Goal: Task Accomplishment & Management: Use online tool/utility

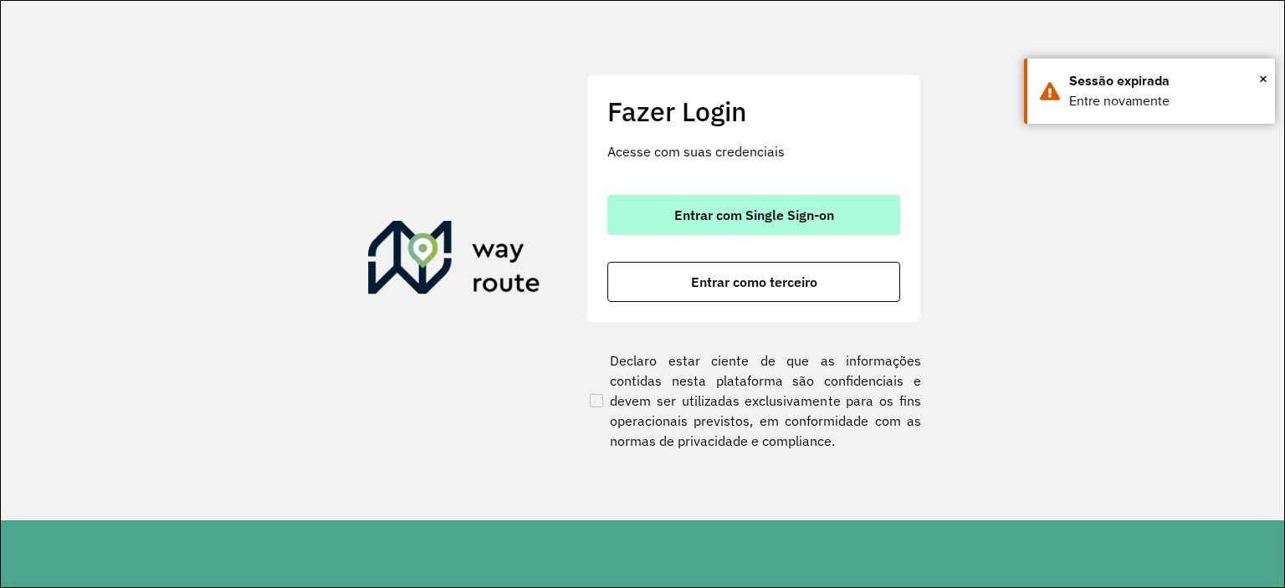
click at [718, 233] on button "Entrar com Single Sign-on" at bounding box center [753, 215] width 293 height 40
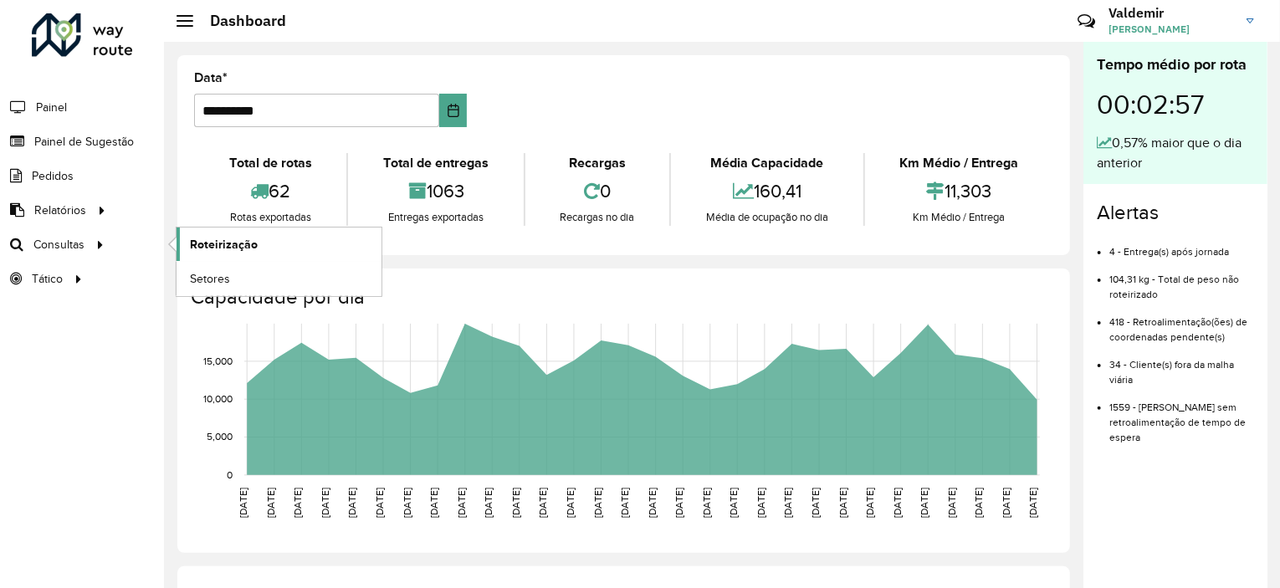
click at [224, 247] on span "Roteirização" at bounding box center [224, 245] width 68 height 18
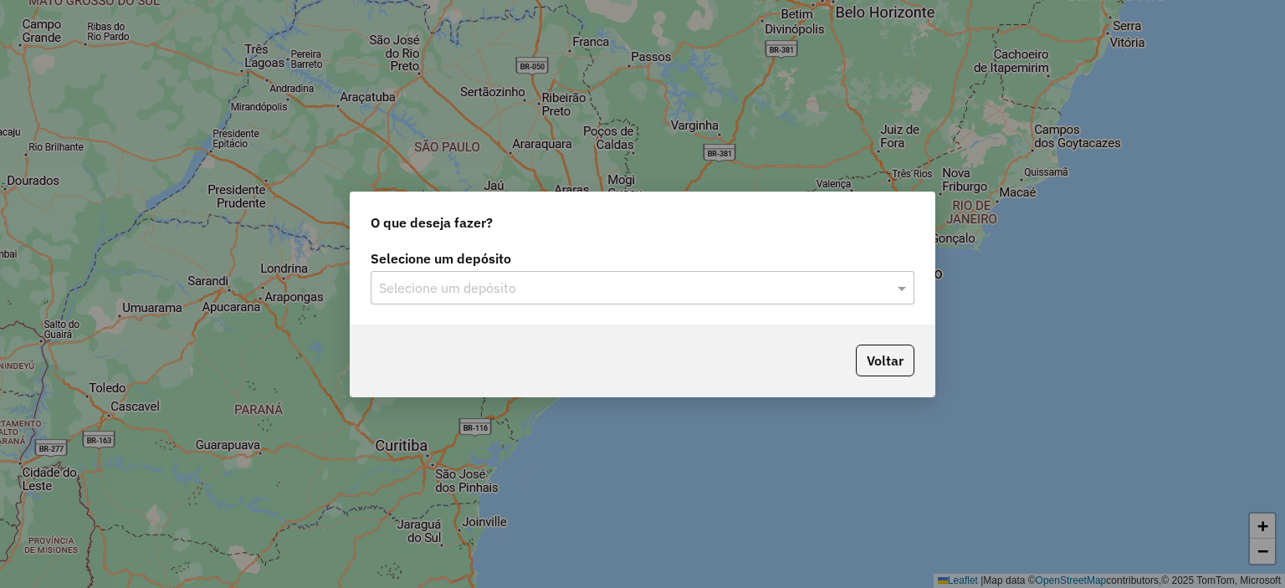
click at [505, 281] on input "text" at bounding box center [626, 289] width 494 height 20
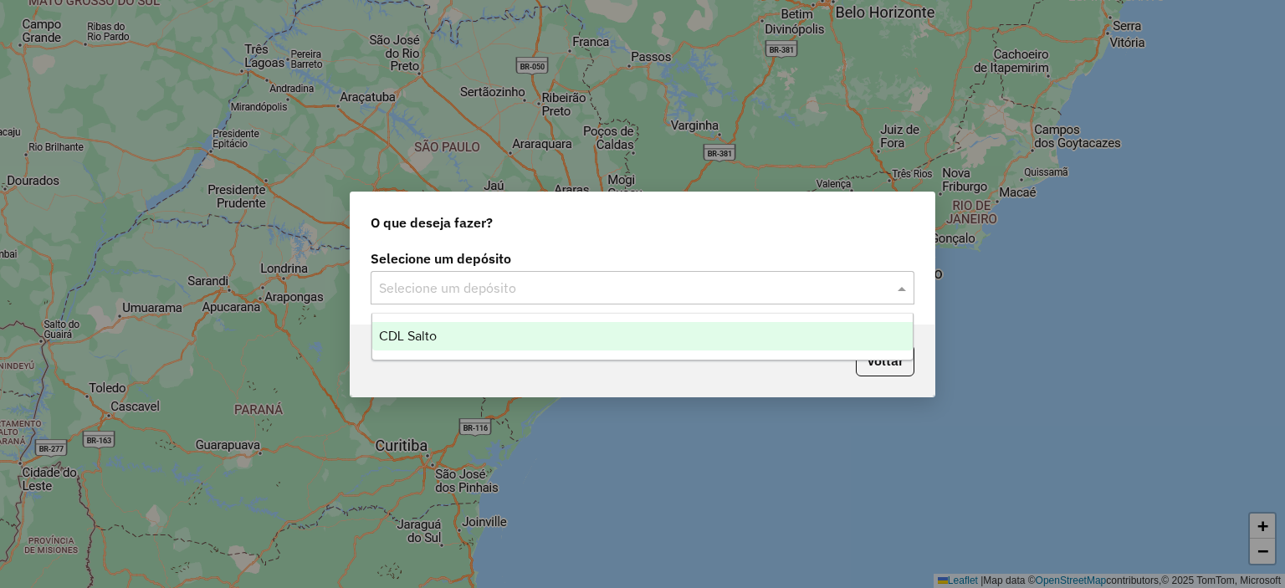
click at [432, 336] on span "CDL Salto" at bounding box center [408, 336] width 58 height 14
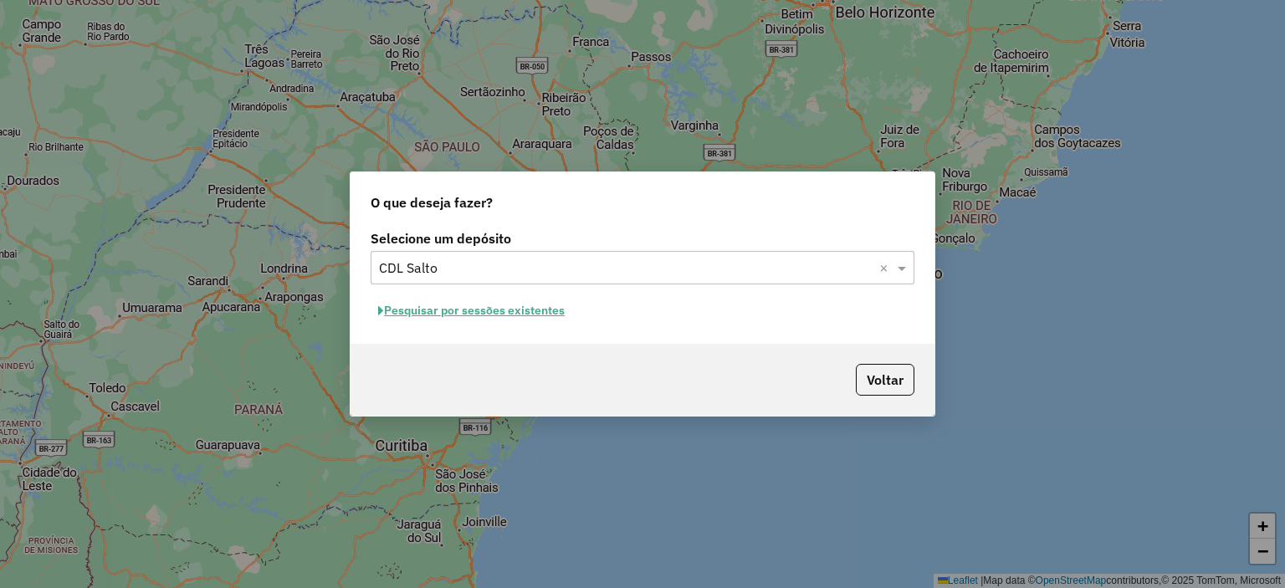
click at [426, 306] on button "Pesquisar por sessões existentes" at bounding box center [472, 311] width 202 height 26
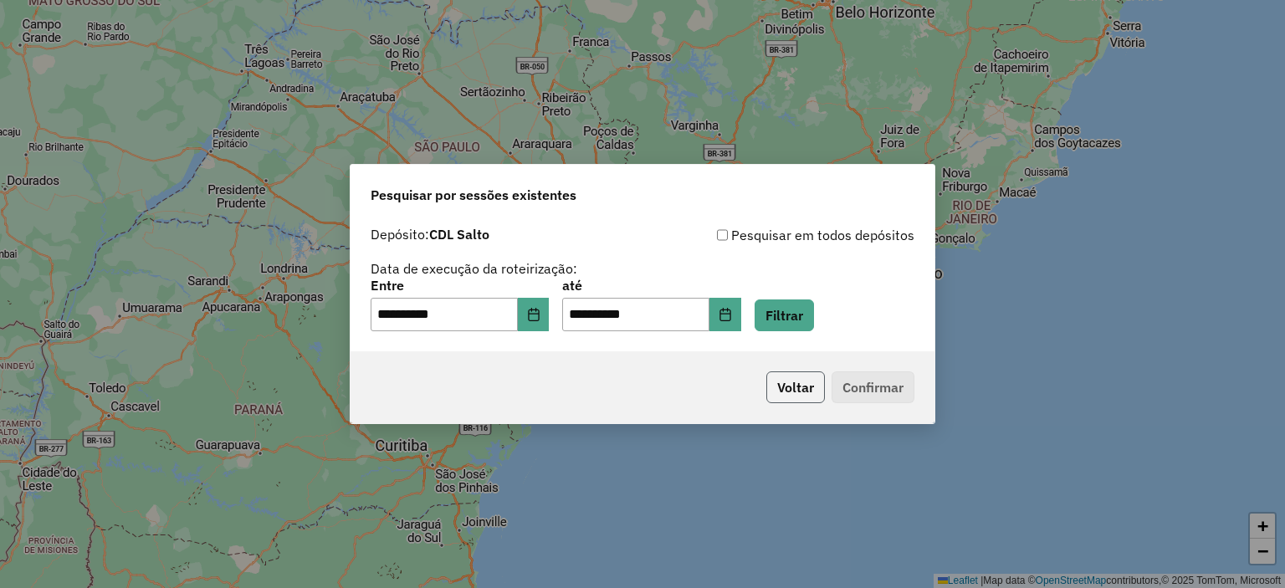
click at [797, 386] on button "Voltar" at bounding box center [795, 387] width 59 height 32
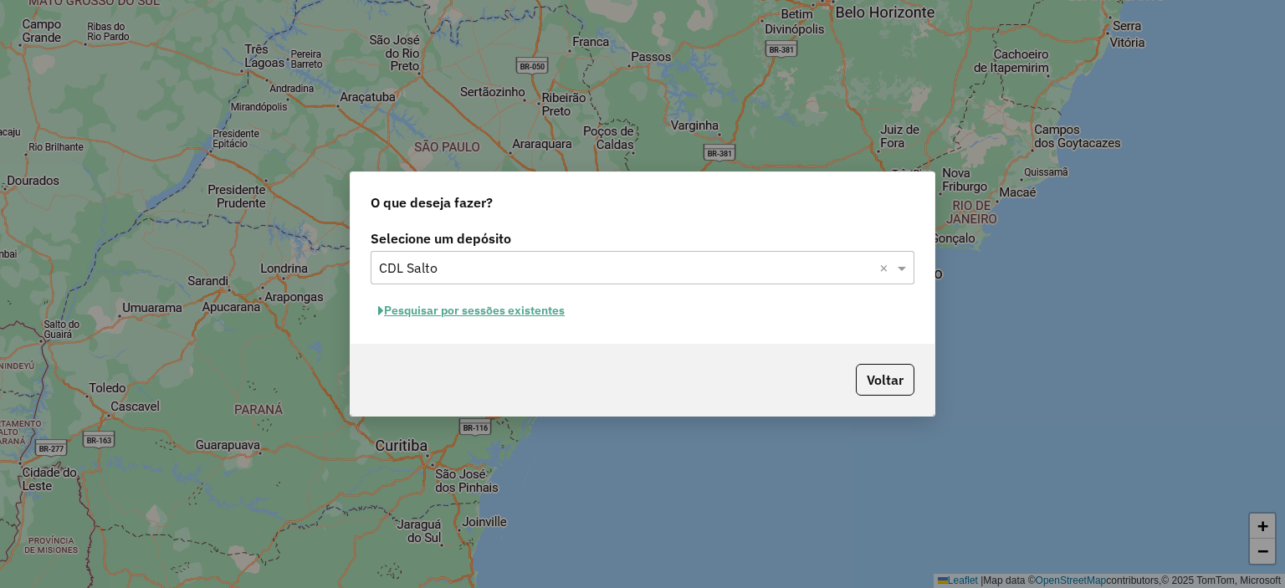
click at [480, 313] on button "Pesquisar por sessões existentes" at bounding box center [472, 311] width 202 height 26
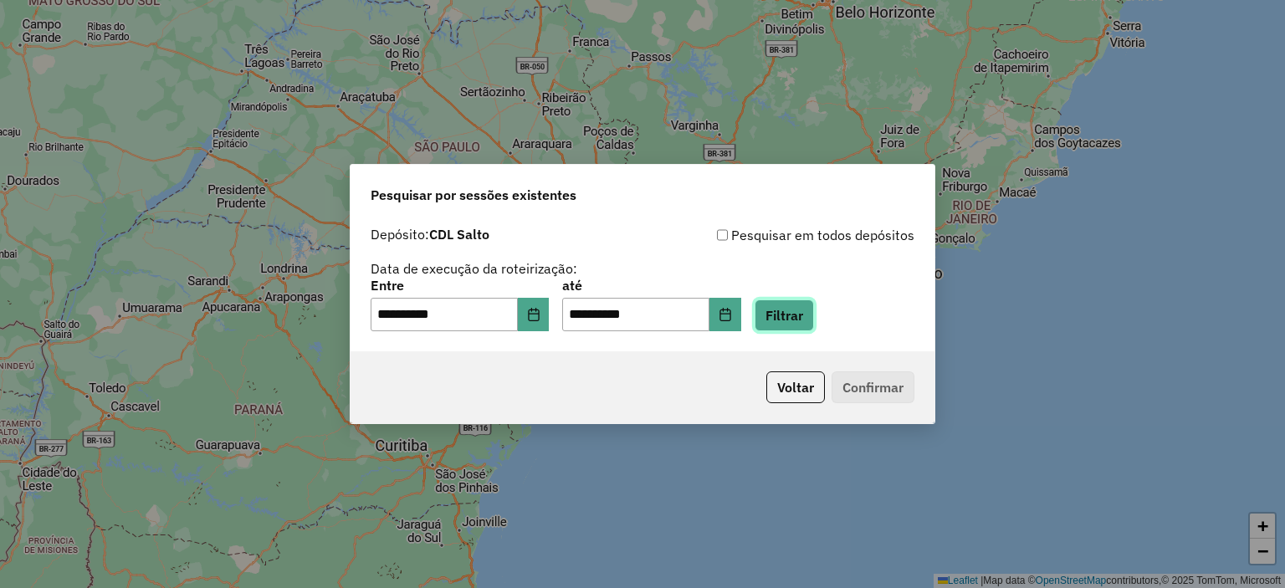
click at [785, 329] on button "Filtrar" at bounding box center [783, 315] width 59 height 32
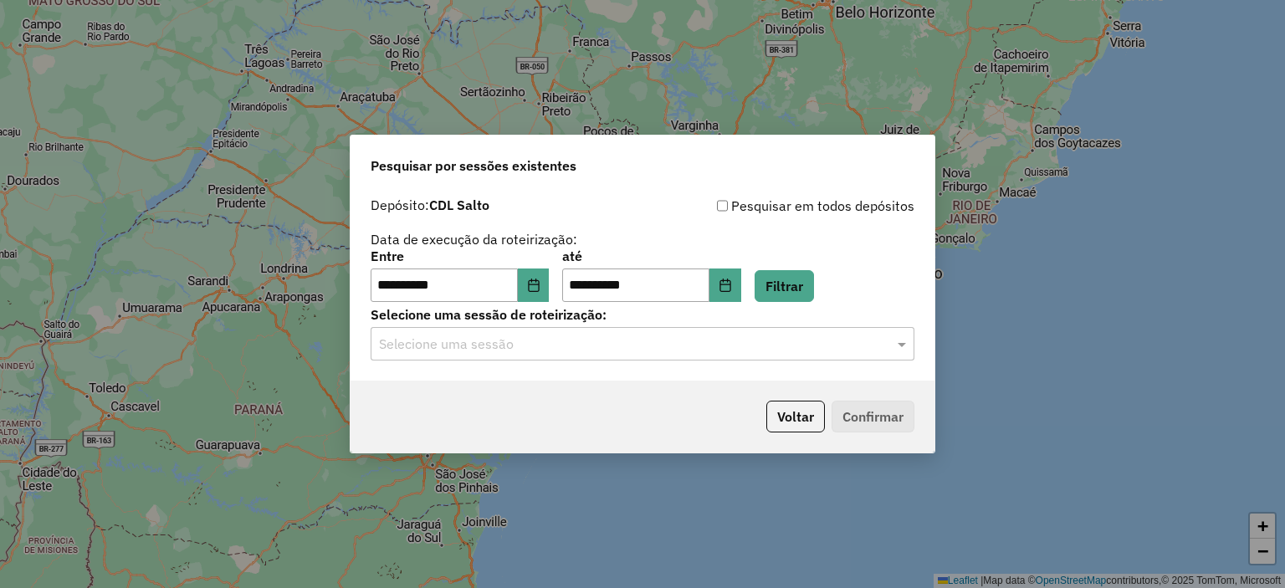
click at [514, 340] on input "text" at bounding box center [626, 345] width 494 height 20
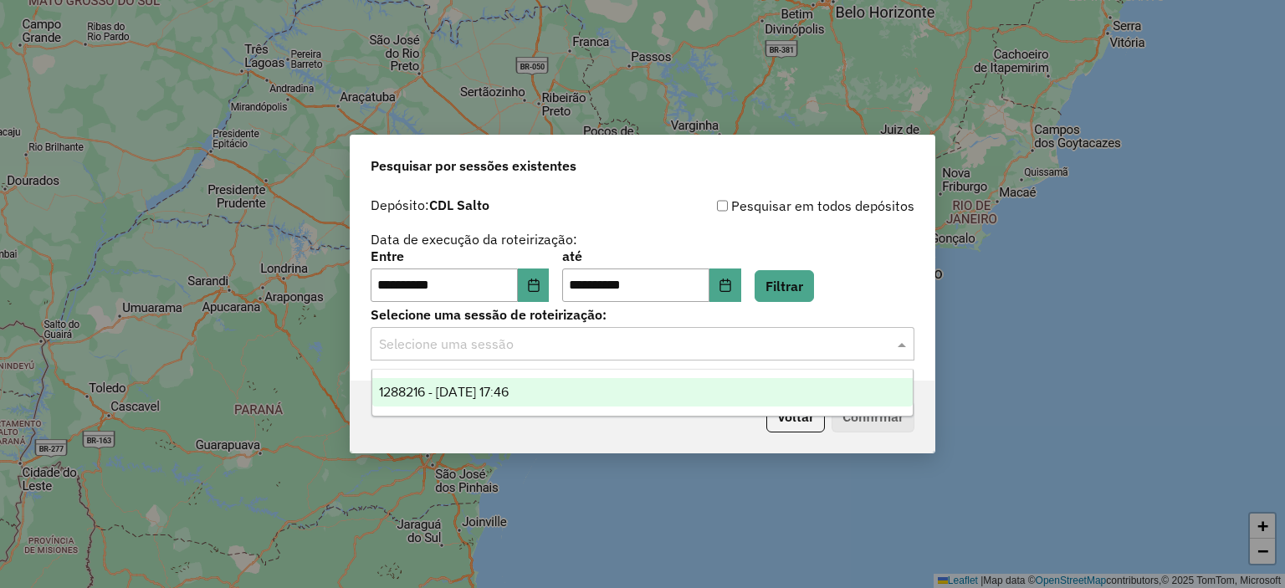
click at [499, 401] on div "1288216 - 04/10/2025 17:46" at bounding box center [642, 392] width 541 height 28
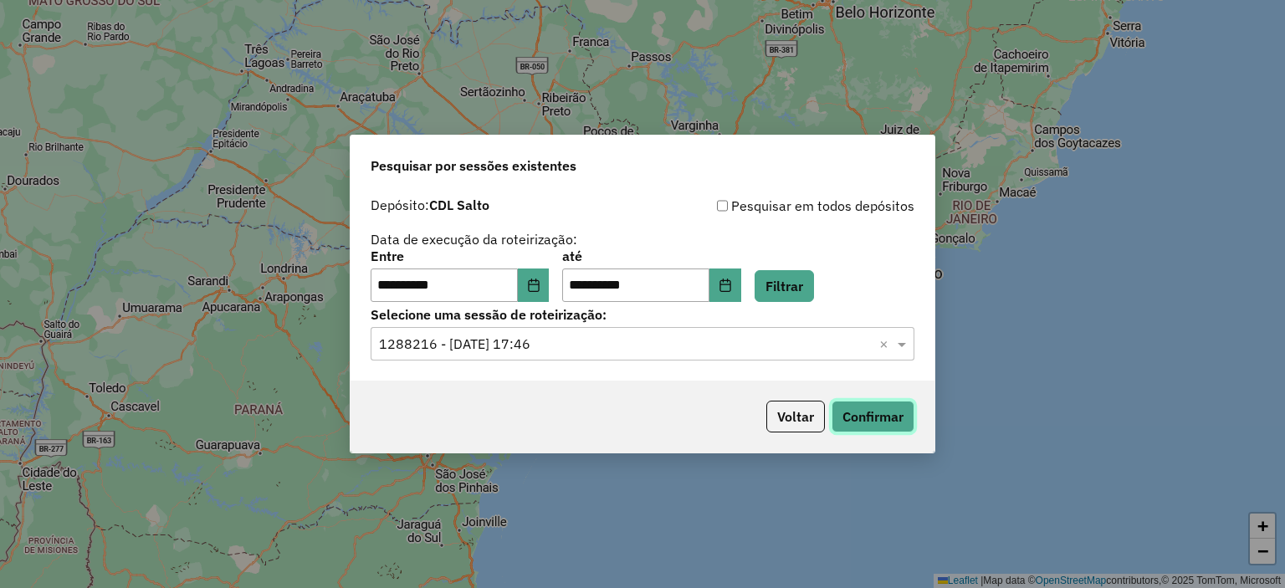
click at [855, 431] on button "Confirmar" at bounding box center [872, 417] width 83 height 32
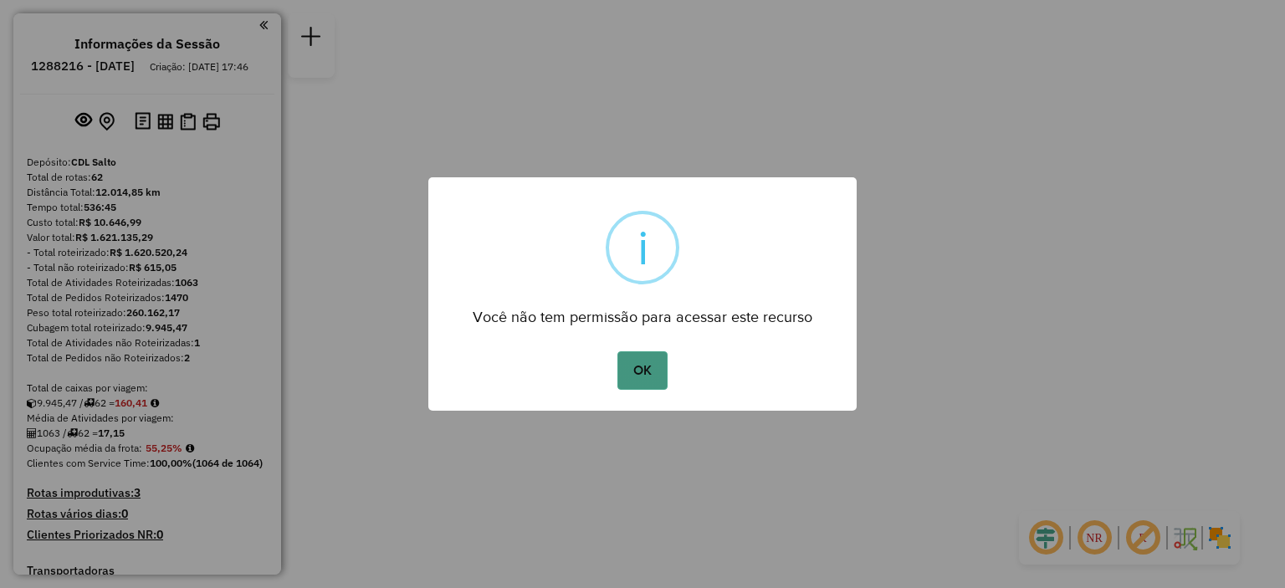
click at [641, 381] on button "OK" at bounding box center [641, 370] width 49 height 38
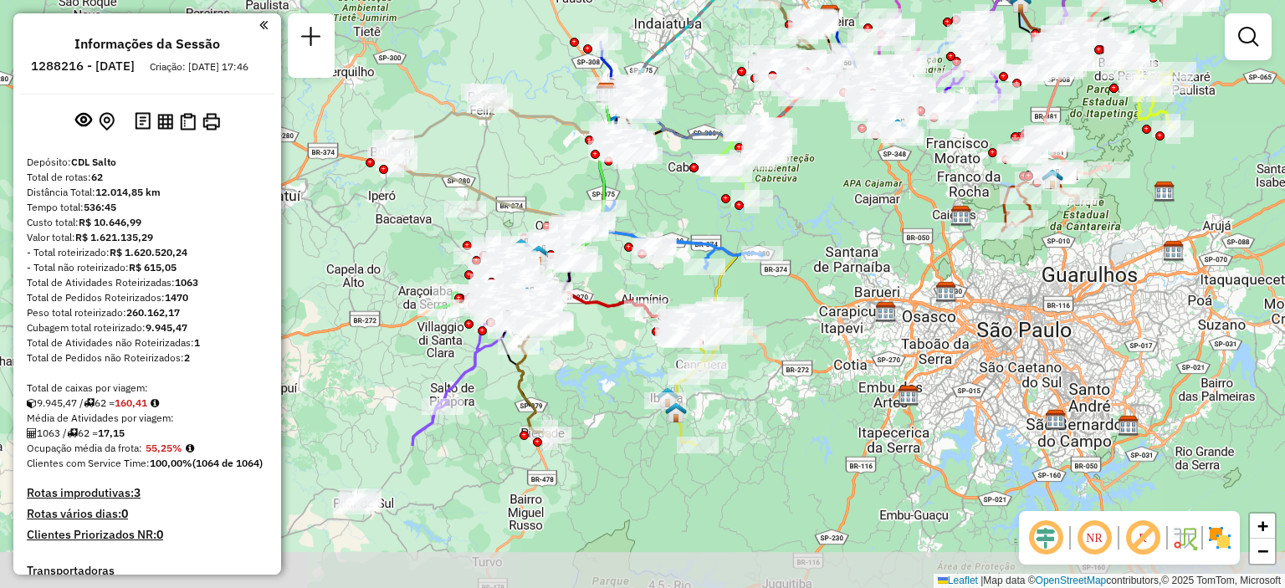
drag, startPoint x: 555, startPoint y: 325, endPoint x: 518, endPoint y: 123, distance: 205.7
click at [519, 123] on icon at bounding box center [550, 109] width 125 height 45
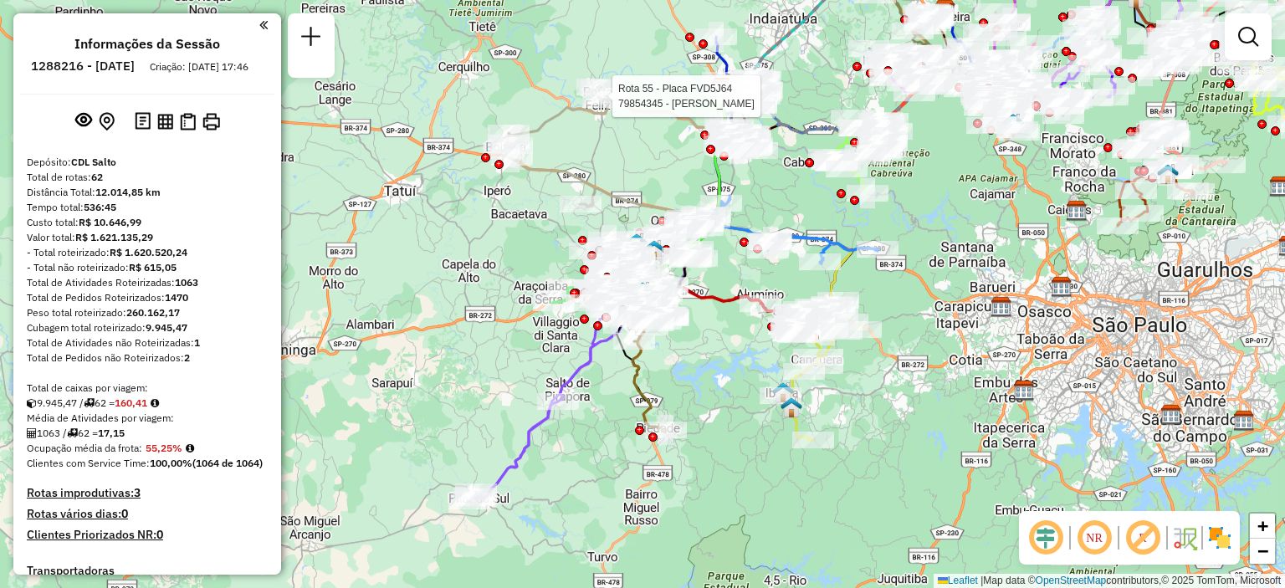
drag, startPoint x: 818, startPoint y: 205, endPoint x: 933, endPoint y: 201, distance: 115.5
click at [933, 201] on div "Rota 55 - Placa FVD5J64 79854345 - SERGIO DONIZETE PONCE FILHO Janela de atendi…" at bounding box center [642, 294] width 1285 height 588
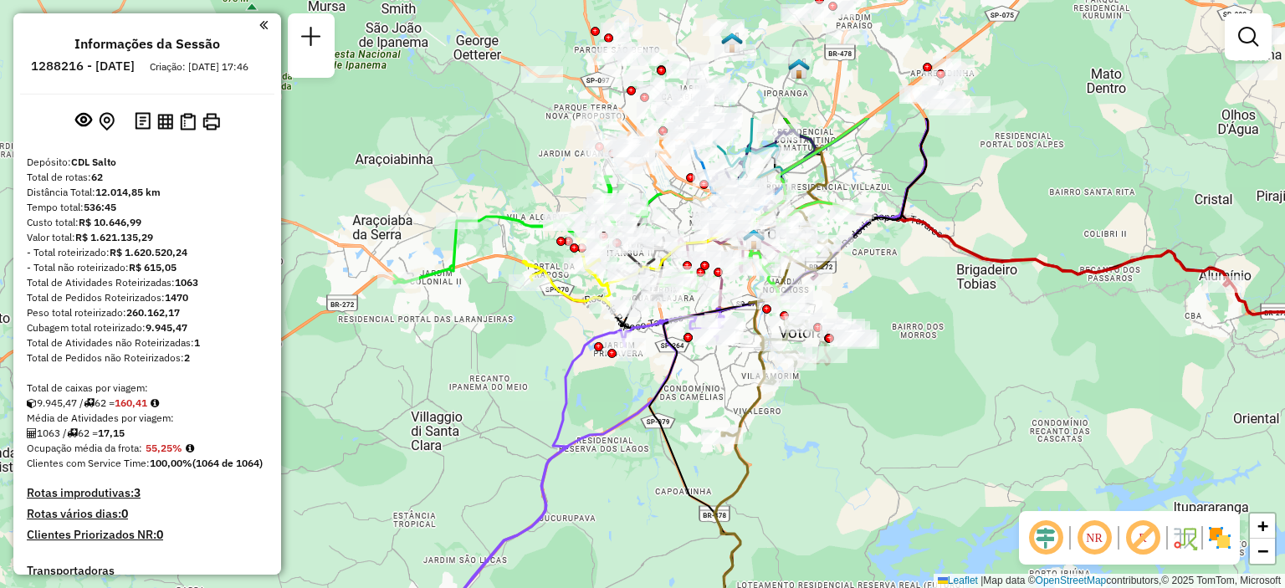
drag, startPoint x: 742, startPoint y: 335, endPoint x: 904, endPoint y: 466, distance: 208.2
click at [904, 466] on div "Rota 55 - Placa FVD5J64 79854345 - SERGIO DONIZETE PONCE FILHO Janela de atendi…" at bounding box center [642, 294] width 1285 height 588
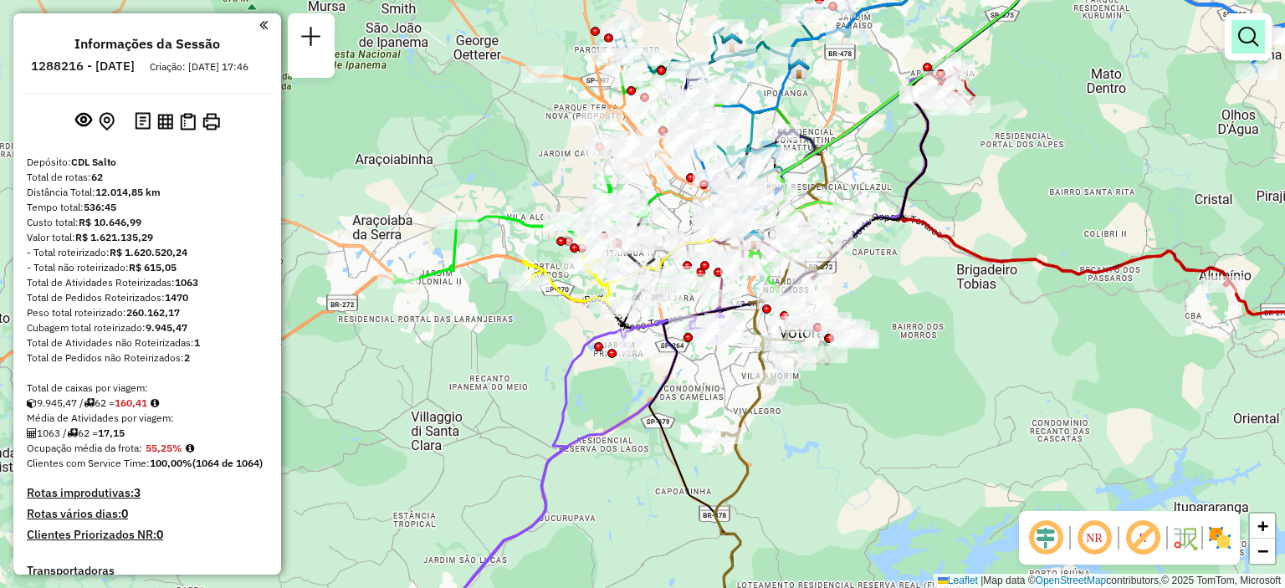
click at [1244, 49] on link at bounding box center [1247, 36] width 33 height 33
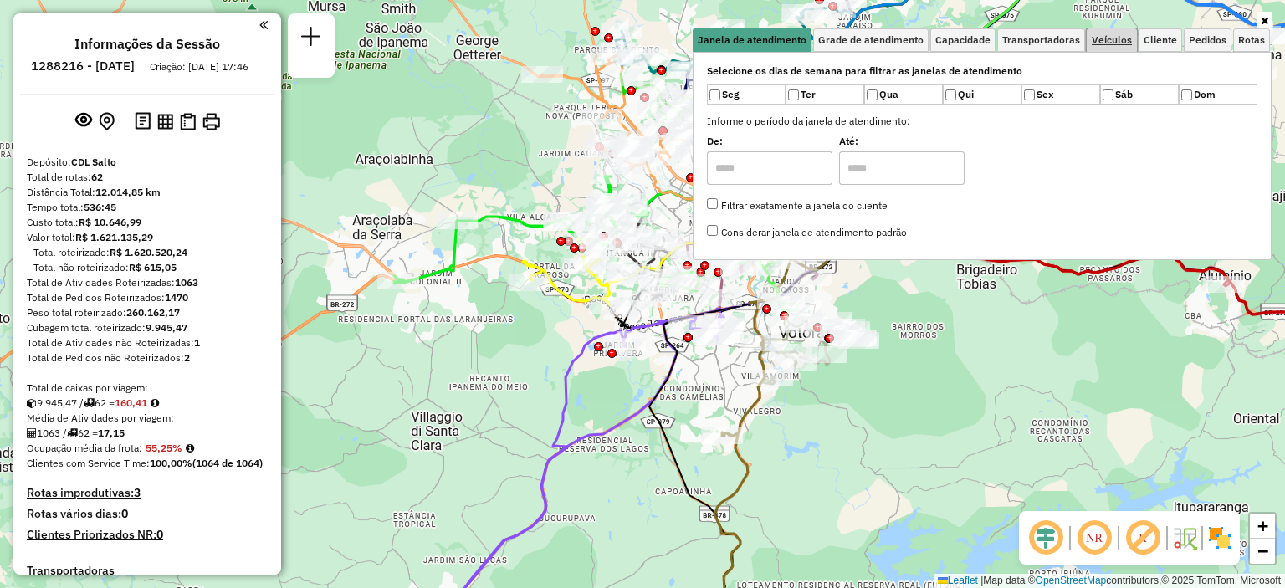
click at [1116, 40] on span "Veículos" at bounding box center [1112, 40] width 40 height 10
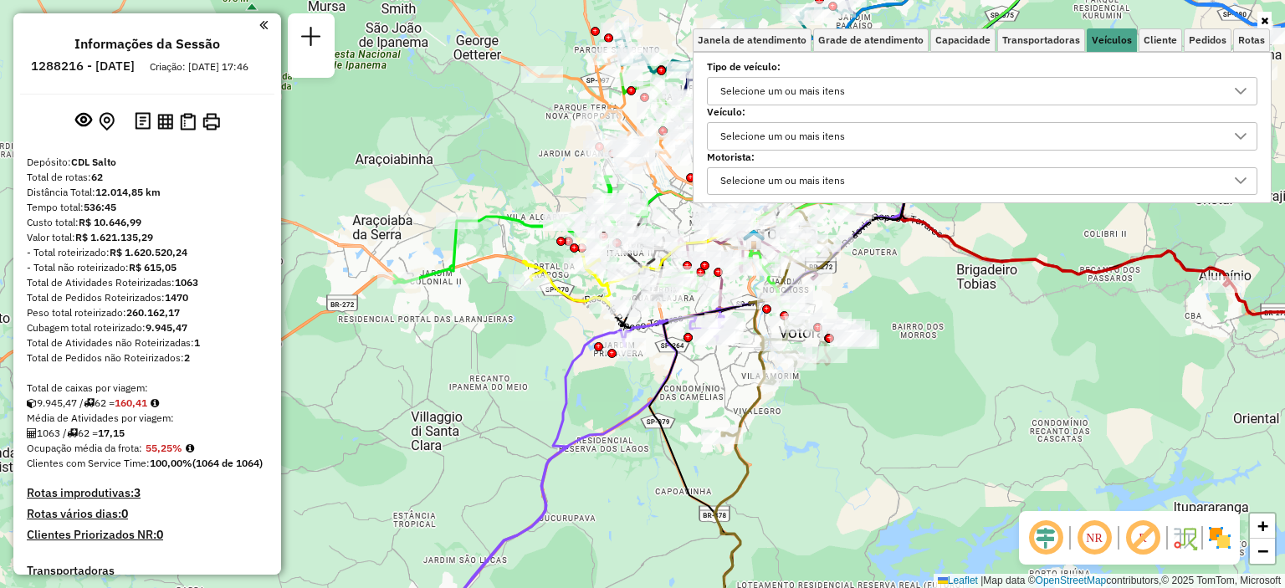
click at [771, 135] on div "Selecione um ou mais itens" at bounding box center [782, 136] width 136 height 27
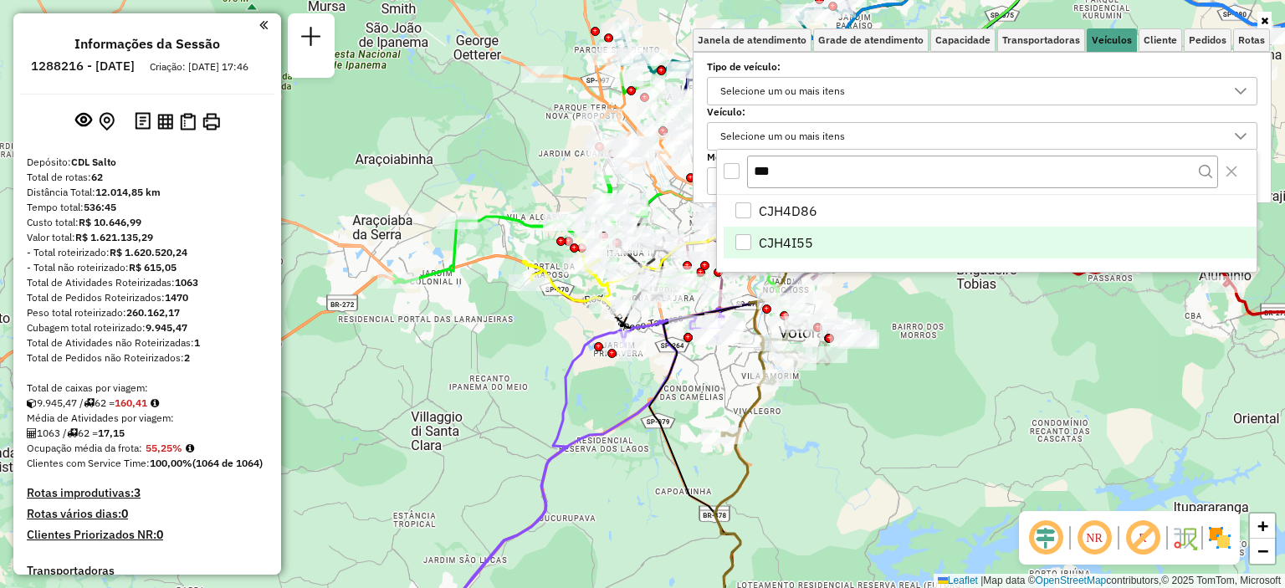
type input "***"
click at [786, 233] on span "CJH4I55" at bounding box center [786, 243] width 54 height 20
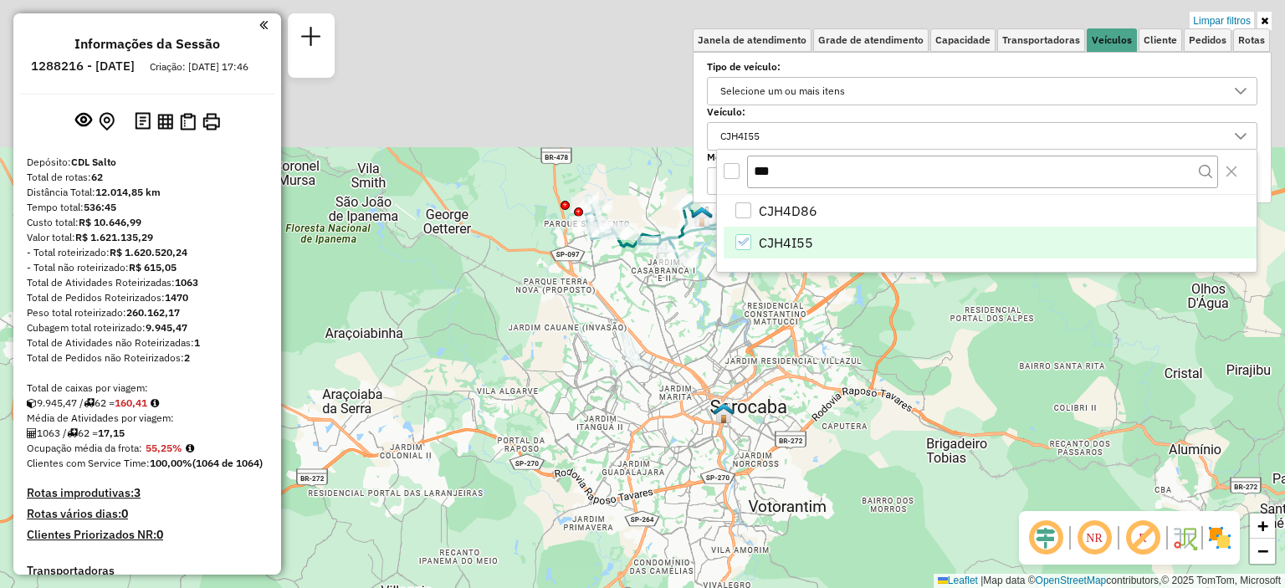
drag, startPoint x: 559, startPoint y: 246, endPoint x: 529, endPoint y: 423, distance: 179.9
click at [529, 423] on div "Limpar filtros Janela de atendimento Grade de atendimento Capacidade Transporta…" at bounding box center [642, 294] width 1285 height 588
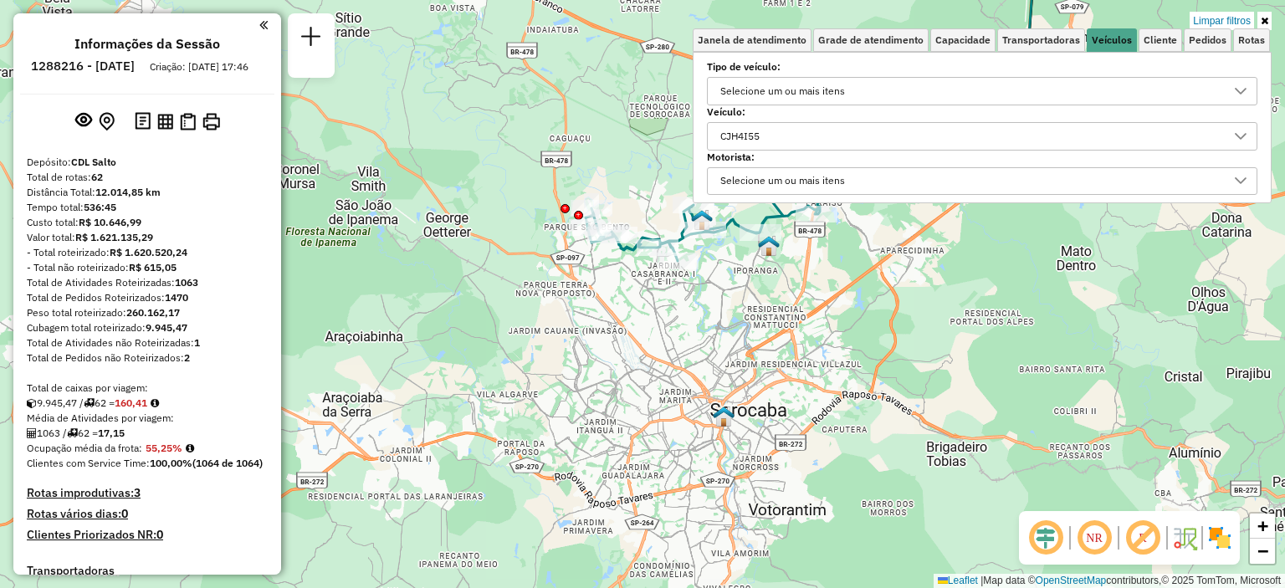
click at [1265, 18] on icon at bounding box center [1265, 21] width 8 height 10
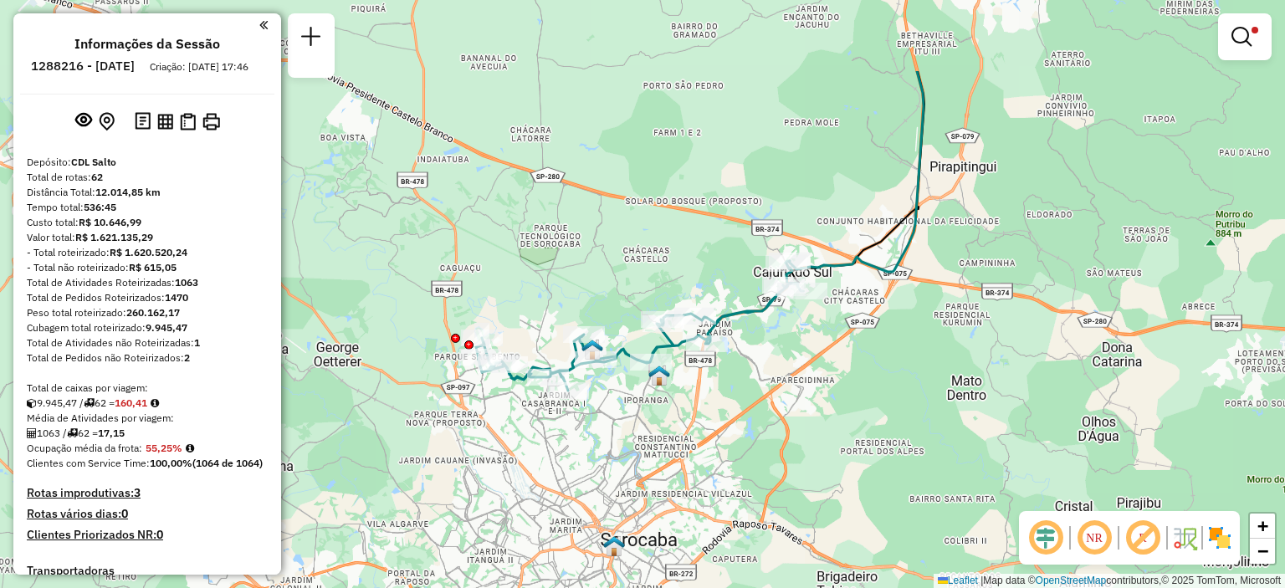
drag, startPoint x: 893, startPoint y: 282, endPoint x: 795, endPoint y: 391, distance: 146.9
click at [795, 391] on div "Limpar filtros Janela de atendimento Grade de atendimento Capacidade Transporta…" at bounding box center [642, 294] width 1285 height 588
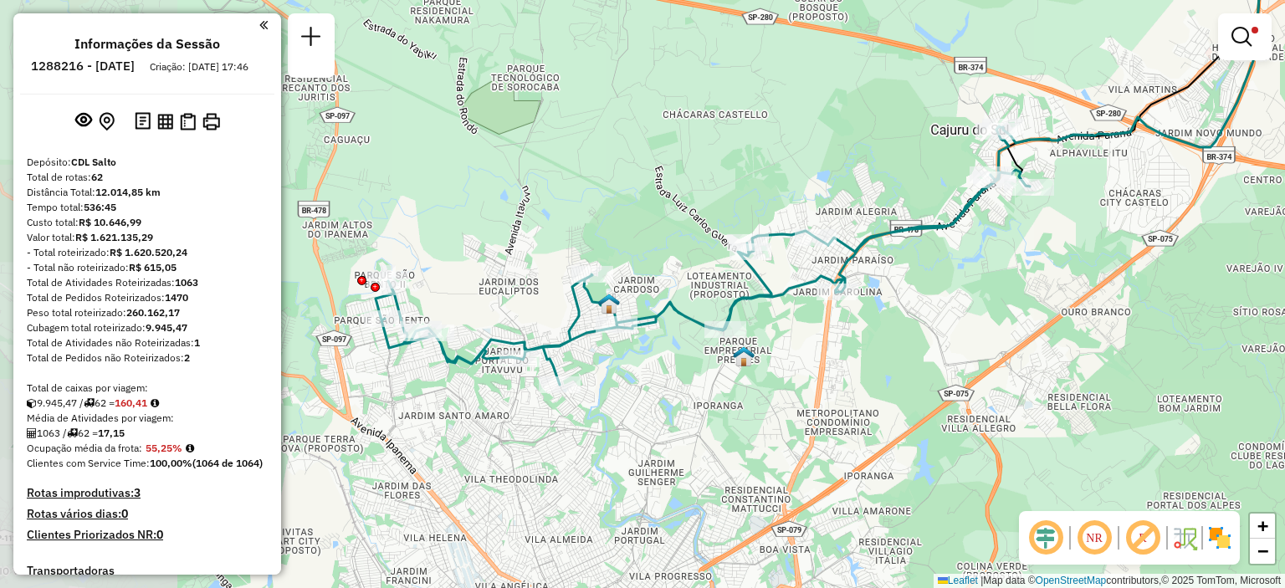
drag, startPoint x: 849, startPoint y: 352, endPoint x: 1064, endPoint y: 347, distance: 215.0
click at [1064, 347] on div "Limpar filtros Janela de atendimento Grade de atendimento Capacidade Transporta…" at bounding box center [642, 294] width 1285 height 588
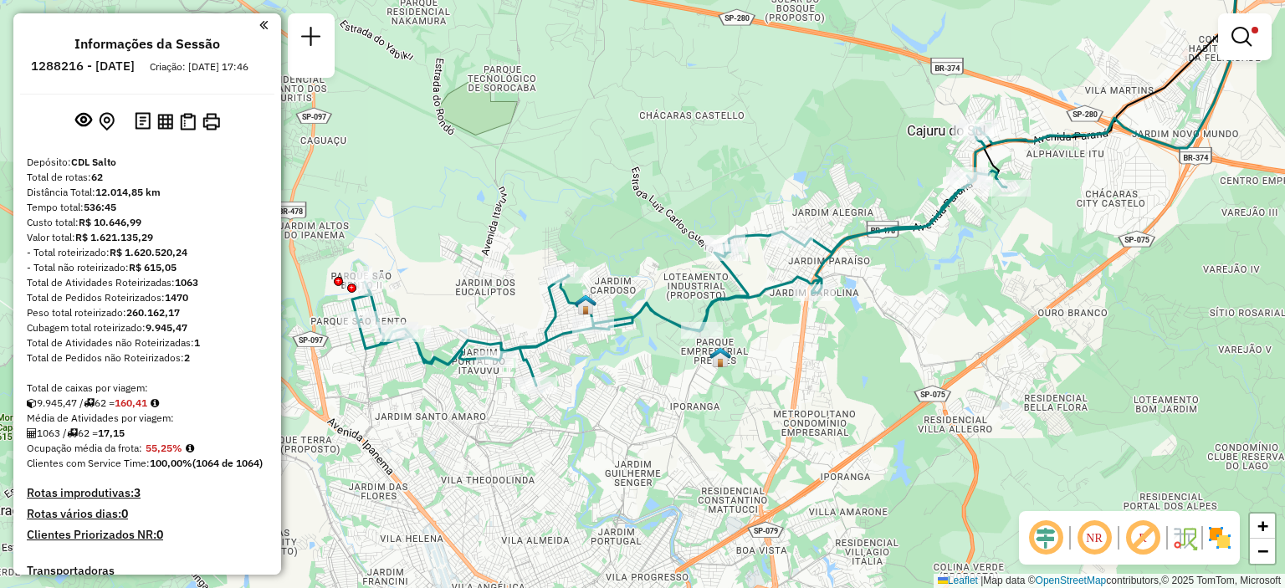
drag, startPoint x: 586, startPoint y: 413, endPoint x: 561, endPoint y: 415, distance: 24.3
click at [561, 415] on div "Limpar filtros Janela de atendimento Grade de atendimento Capacidade Transporta…" at bounding box center [642, 294] width 1285 height 588
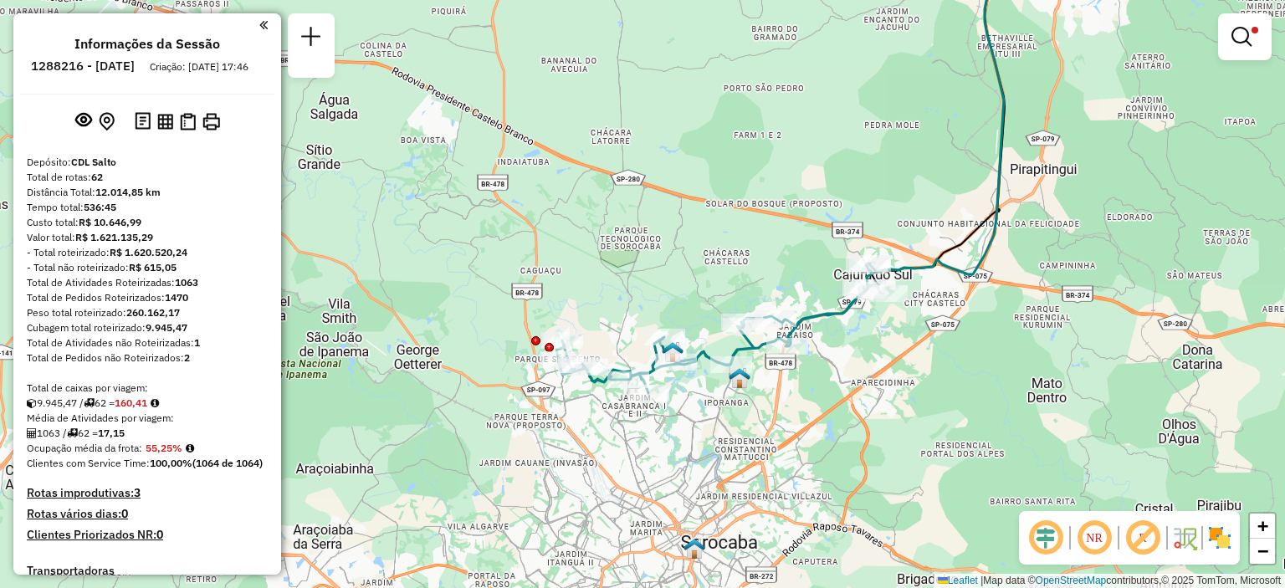
drag, startPoint x: 912, startPoint y: 387, endPoint x: 846, endPoint y: 395, distance: 65.7
click at [846, 395] on div "Limpar filtros Janela de atendimento Grade de atendimento Capacidade Transporta…" at bounding box center [642, 294] width 1285 height 588
click at [1235, 43] on em at bounding box center [1241, 37] width 20 height 20
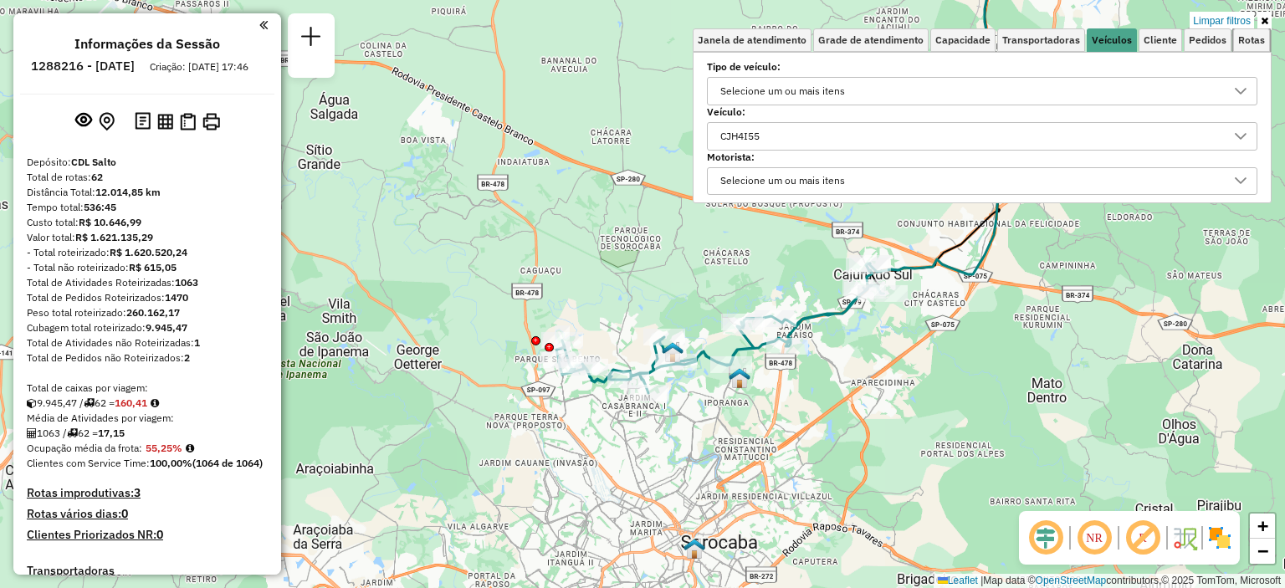
click at [1235, 43] on link "Rotas" at bounding box center [1251, 39] width 37 height 23
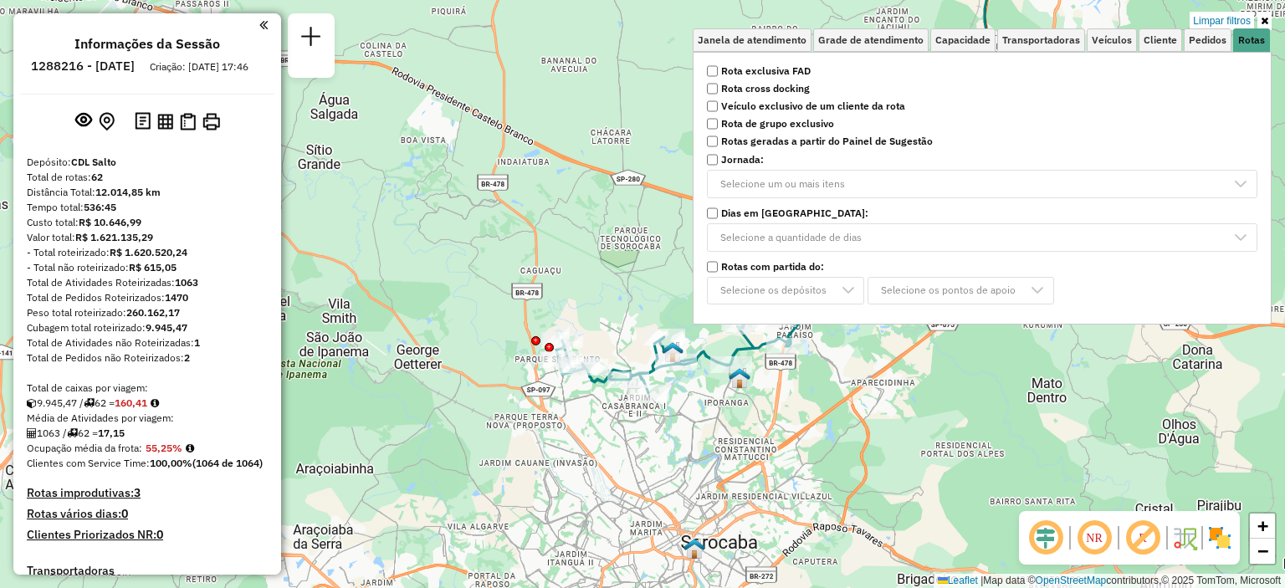
click at [573, 36] on div "Limpar filtros Janela de atendimento Grade de atendimento Capacidade Transporta…" at bounding box center [642, 294] width 1285 height 588
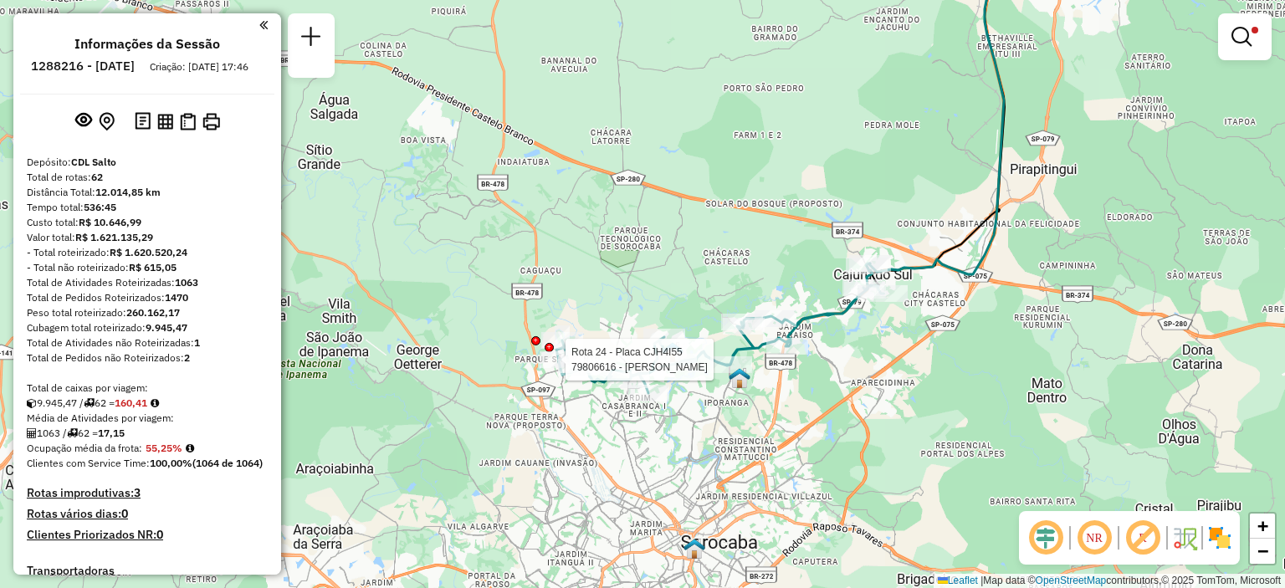
select select "**********"
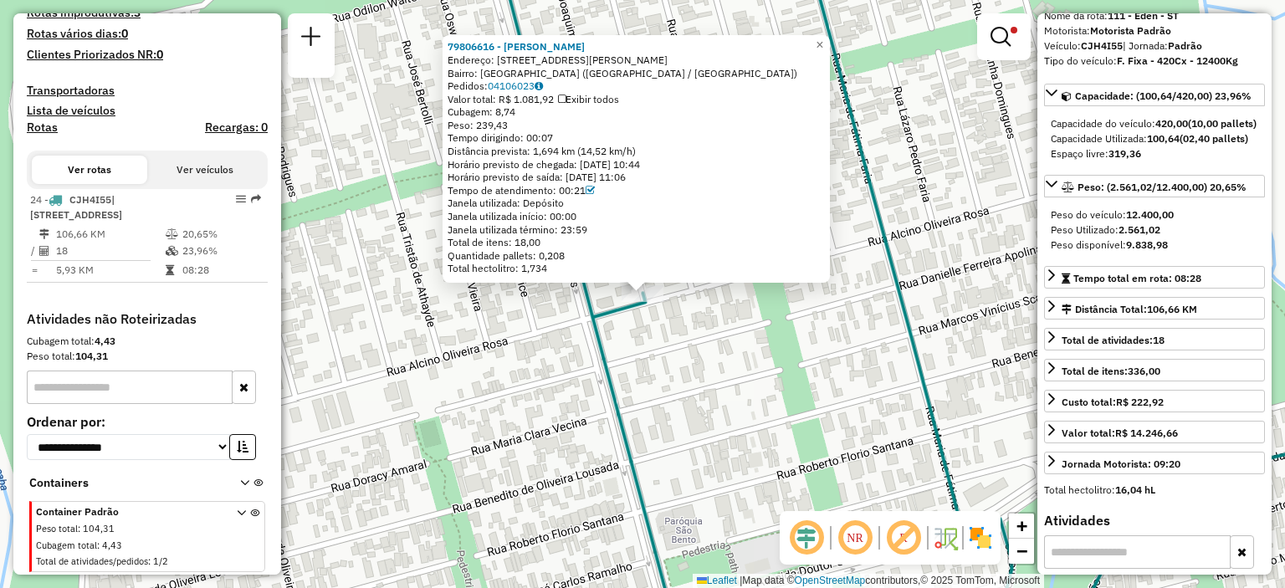
scroll to position [0, 0]
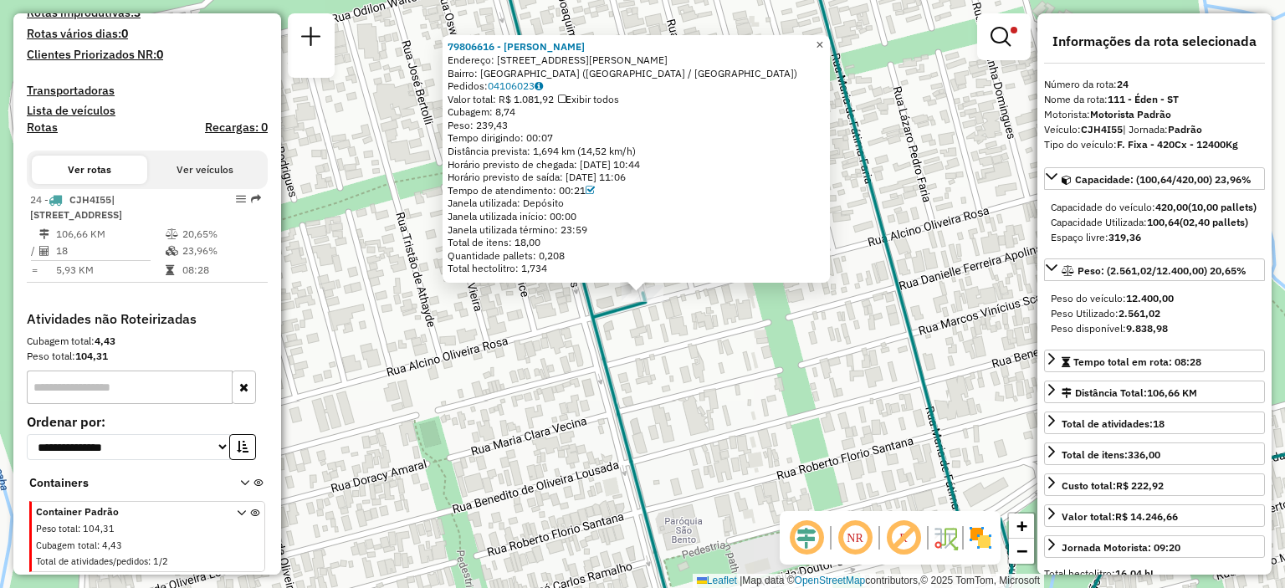
click at [826, 38] on link "×" at bounding box center [820, 45] width 20 height 20
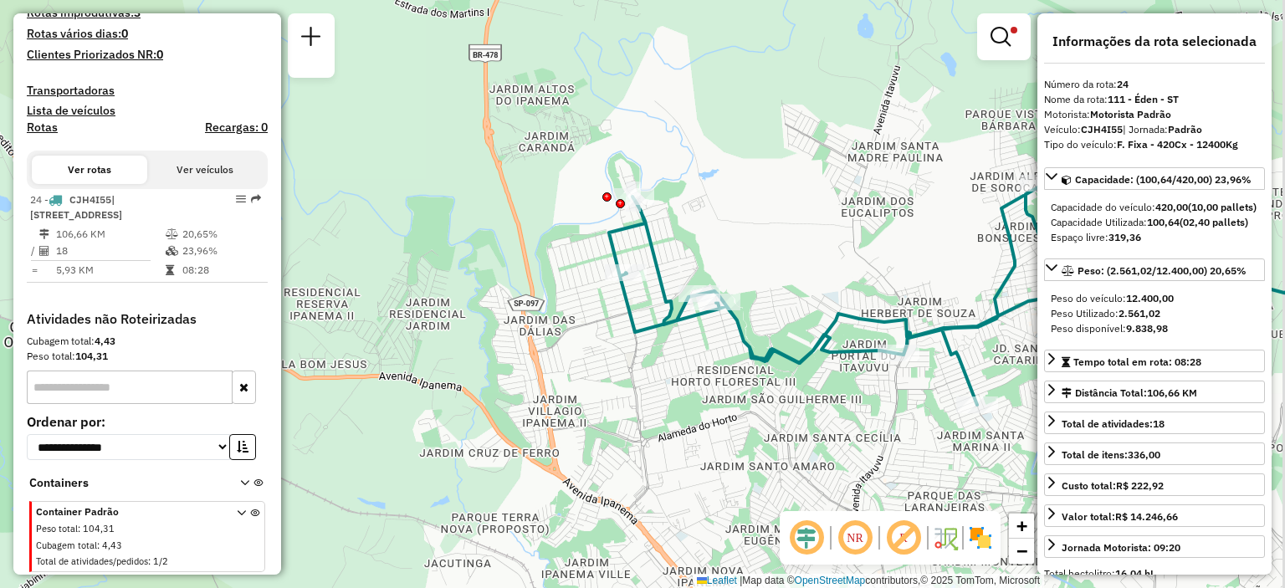
drag, startPoint x: 686, startPoint y: 316, endPoint x: 652, endPoint y: 266, distance: 60.3
click at [652, 266] on icon at bounding box center [994, 256] width 770 height 298
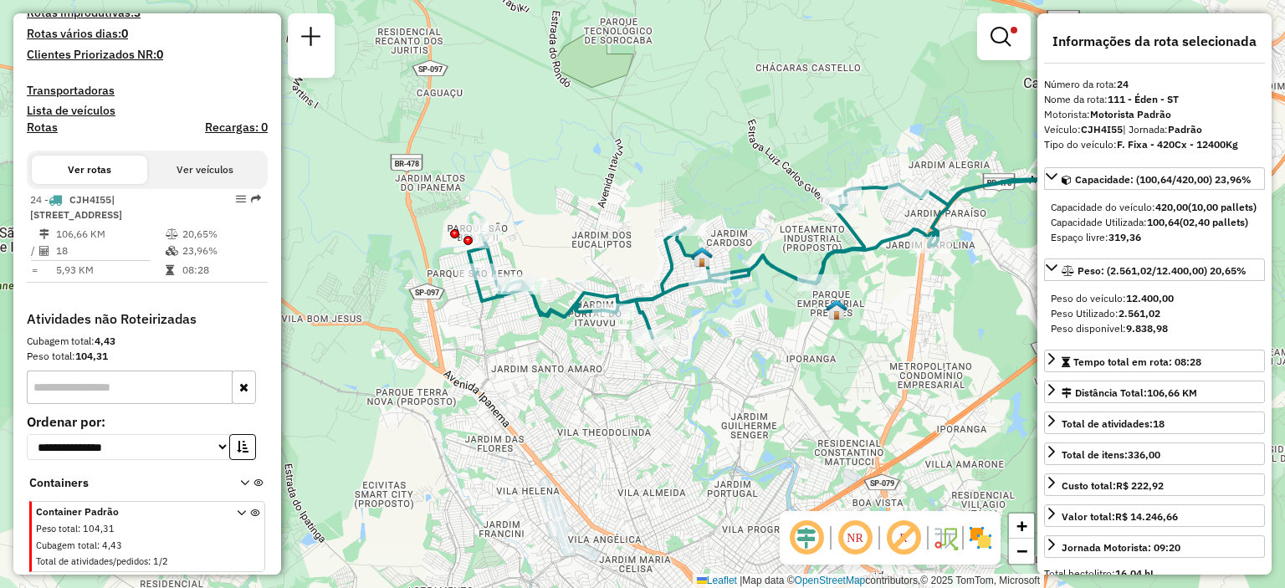
drag, startPoint x: 843, startPoint y: 330, endPoint x: 683, endPoint y: 334, distance: 160.7
click at [683, 334] on div "Limpar filtros Janela de atendimento Grade de atendimento Capacidade Transporta…" at bounding box center [642, 294] width 1285 height 588
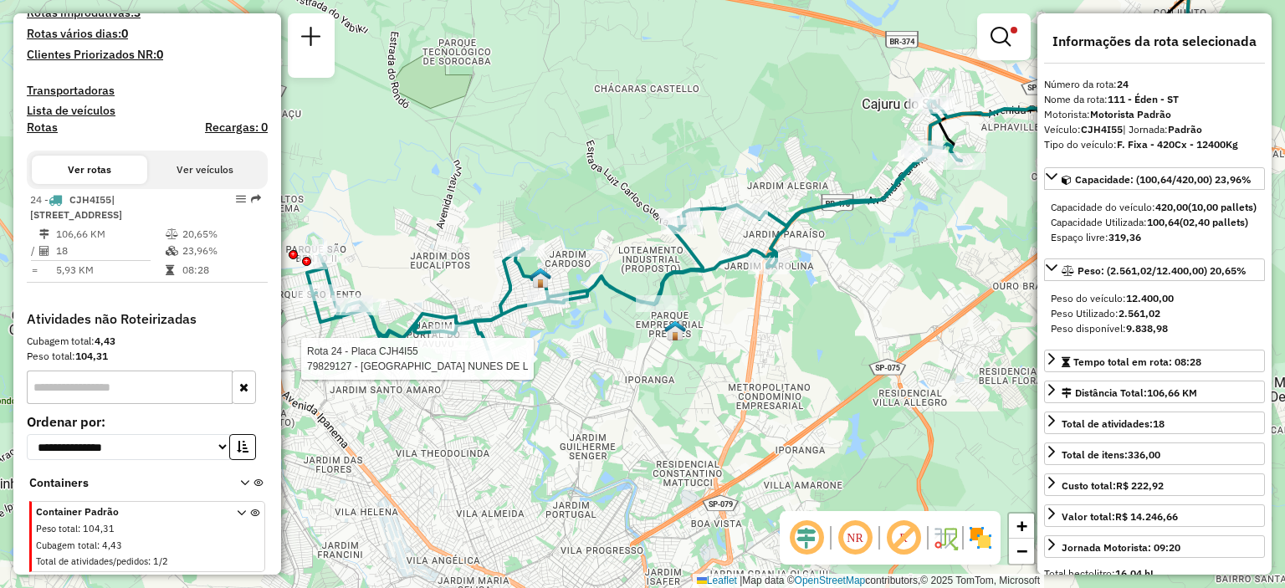
drag, startPoint x: 850, startPoint y: 337, endPoint x: 690, endPoint y: 357, distance: 161.0
click at [690, 357] on div "Rota 24 - Placa CJH4I55 79829127 - SEBASTIAO NUNES DE L Limpar filtros Janela d…" at bounding box center [642, 294] width 1285 height 588
